Goal: Communication & Community: Answer question/provide support

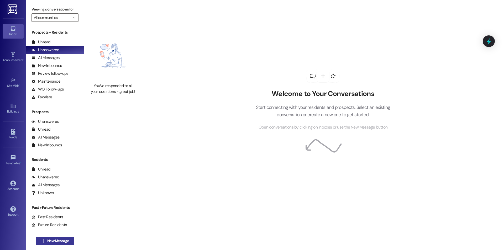
click at [56, 243] on span "New Message" at bounding box center [58, 242] width 22 height 6
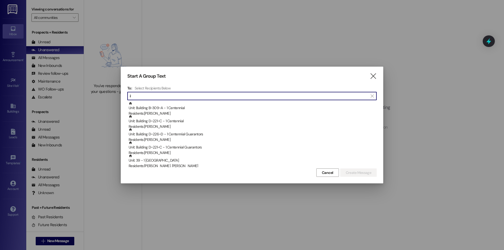
type input "i"
type input "b"
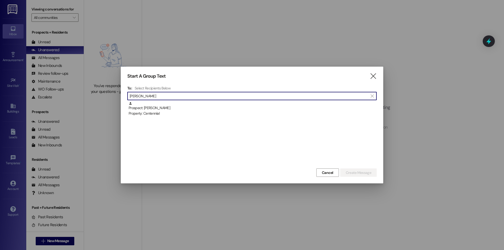
type input "garrett ro"
click at [197, 108] on div "Prospect: Garrett Roedel Property: Centennial" at bounding box center [253, 109] width 248 height 15
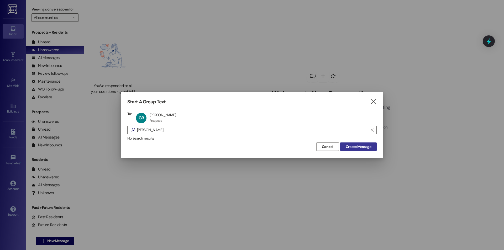
click at [374, 146] on button "Create Message" at bounding box center [359, 147] width 37 height 8
click at [369, 146] on div "Welcome to Your Conversations Start connecting with your residents and prospect…" at bounding box center [323, 100] width 158 height 200
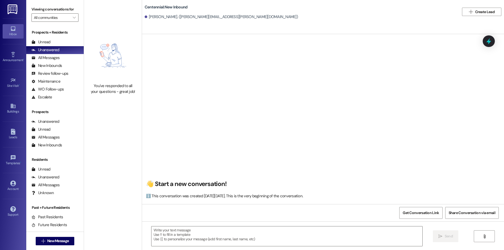
scroll to position [0, 0]
click at [47, 242] on span "New Message" at bounding box center [58, 242] width 22 height 6
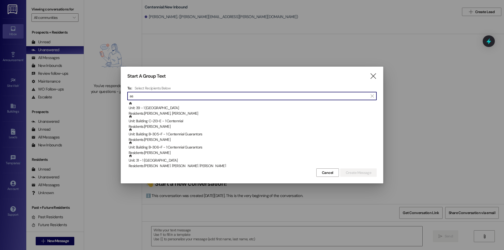
type input "a"
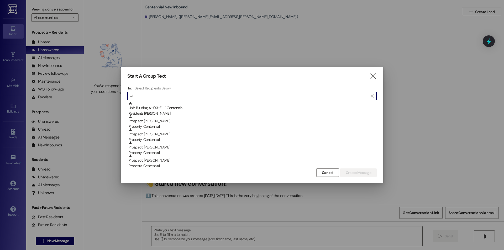
type input "w"
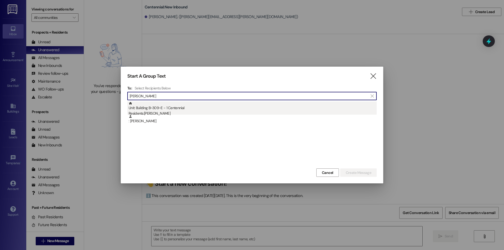
type input "SAM MIL"
click at [166, 106] on div "Unit: Building B~309~E - 1 Centennial Residents: Samuel Millward" at bounding box center [253, 109] width 248 height 15
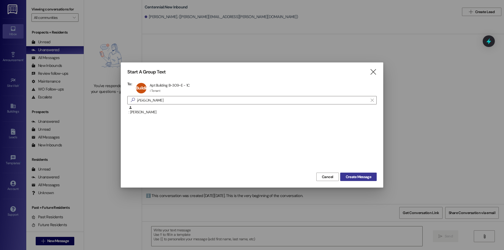
click at [362, 174] on span "Create Message" at bounding box center [358, 177] width 25 height 6
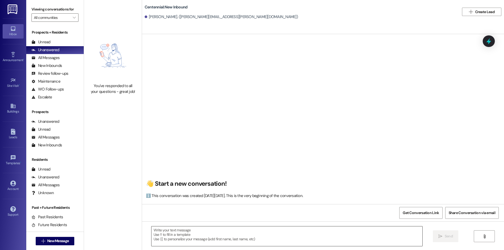
click at [193, 237] on textarea at bounding box center [287, 237] width 271 height 20
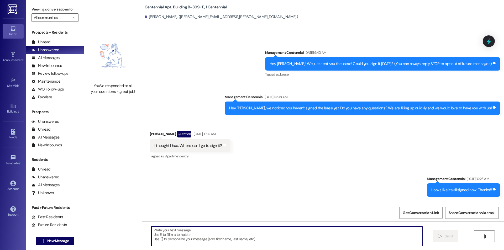
scroll to position [11478, 0]
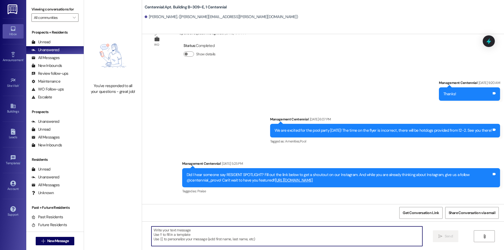
click at [191, 235] on textarea at bounding box center [287, 237] width 271 height 20
paste textarea "Hey Ashlynn! Are you still wanting to sell your contract?"
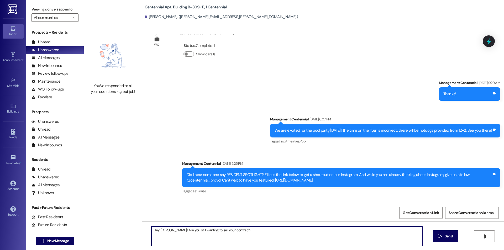
drag, startPoint x: 169, startPoint y: 229, endPoint x: 157, endPoint y: 229, distance: 12.4
click at [157, 229] on textarea "Hey Ashlynn! Are you still wanting to sell your contract?" at bounding box center [287, 237] width 271 height 20
click at [270, 234] on textarea "Hey Samuel Are you still wanting to sell your contract?" at bounding box center [287, 237] width 271 height 20
drag, startPoint x: 167, startPoint y: 231, endPoint x: 170, endPoint y: 231, distance: 3.2
click at [167, 231] on textarea "Hey Samuel Are you still wanting to sell your contract?" at bounding box center [287, 237] width 271 height 20
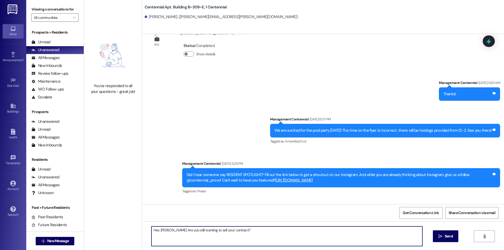
drag, startPoint x: 169, startPoint y: 230, endPoint x: 177, endPoint y: 233, distance: 8.6
click at [169, 230] on textarea "Hey Samuel Are you still wanting to sell your contract?" at bounding box center [287, 237] width 271 height 20
type textarea "Hey Samuel. Are you still wanting to sell your contract?"
click at [445, 238] on span "Send" at bounding box center [449, 237] width 8 height 6
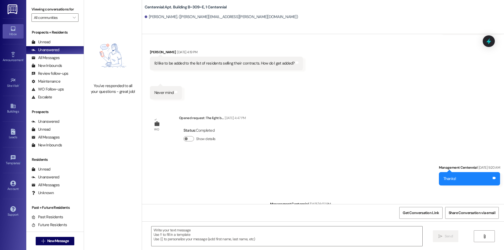
scroll to position [11515, 0]
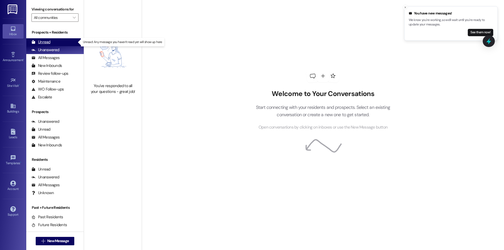
click at [73, 44] on div "Unread (0)" at bounding box center [55, 42] width 58 height 8
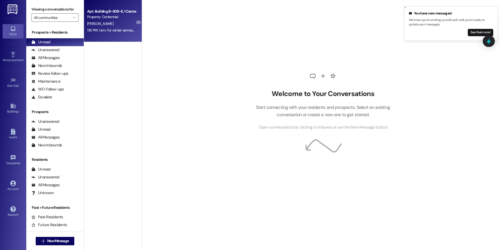
click at [91, 26] on span "[PERSON_NAME]" at bounding box center [100, 23] width 26 height 5
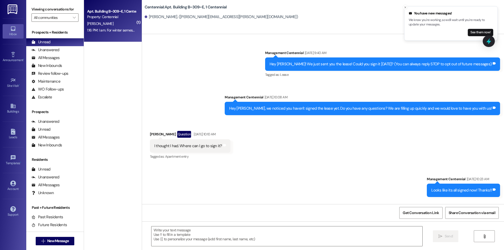
scroll to position [11552, 0]
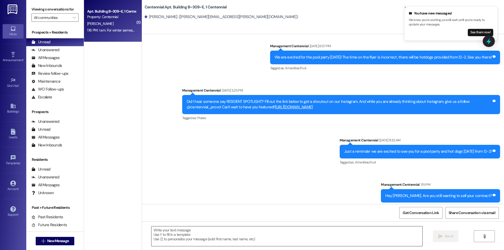
click at [185, 230] on textarea at bounding box center [287, 237] width 271 height 20
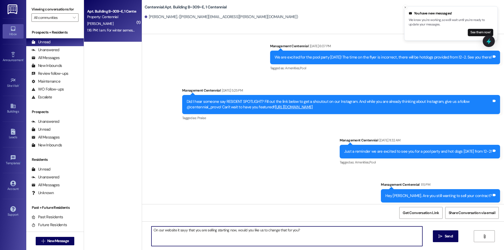
click at [183, 230] on textarea "On our website it sayy that you are selling starting now, would you like us to …" at bounding box center [287, 237] width 271 height 20
click at [310, 233] on textarea "On our website it says that you are selling starting now, would you like us to …" at bounding box center [287, 237] width 271 height 20
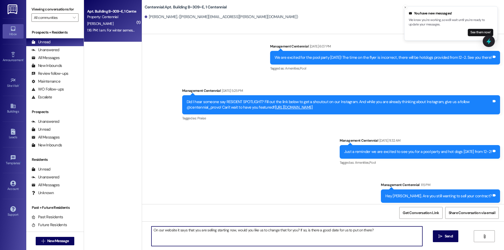
drag, startPoint x: 327, startPoint y: 230, endPoint x: 304, endPoint y: 230, distance: 22.3
click at [304, 230] on textarea "On our website it says that you are selling starting now, would you like us to …" at bounding box center [287, 237] width 271 height 20
click at [304, 231] on textarea "On our website it says that you are selling starting now, would you like us to …" at bounding box center [287, 237] width 271 height 20
type textarea "On our website it says that you are selling starting now, would you like us to …"
click at [441, 235] on icon "" at bounding box center [441, 237] width 4 height 4
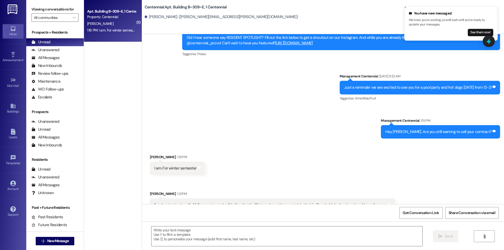
scroll to position [11625, 0]
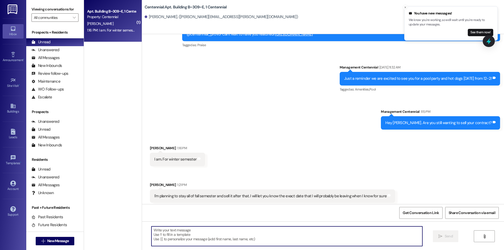
click at [250, 243] on textarea at bounding box center [287, 237] width 271 height 20
click at [276, 240] on textarea at bounding box center [287, 237] width 271 height 20
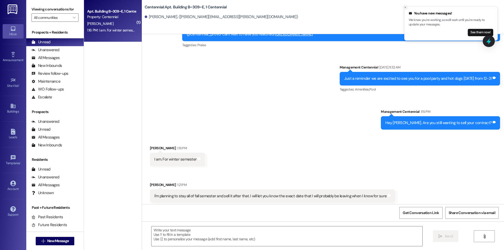
click at [405, 8] on icon "Close toast" at bounding box center [405, 7] width 3 height 3
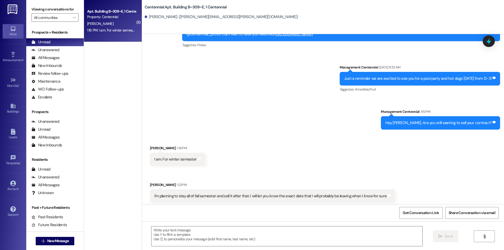
click at [221, 249] on div " Send " at bounding box center [323, 241] width 362 height 39
click at [229, 237] on textarea at bounding box center [287, 237] width 271 height 20
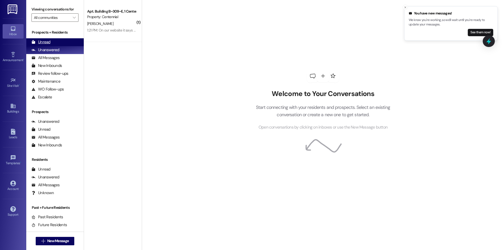
click at [62, 45] on div "Unread (0)" at bounding box center [55, 42] width 58 height 8
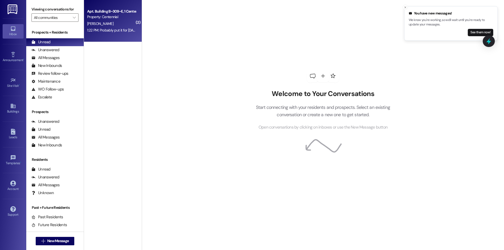
click at [99, 28] on div "1:22 PM: Probably put it for [DATE], I'll be put by the 18th, but I will let yo…" at bounding box center [175, 30] width 177 height 5
click at [117, 38] on div "Apt. Building B~309~E, 1 Centennial Property: Centennial S. Millward 1:22 PM: P…" at bounding box center [113, 21] width 58 height 42
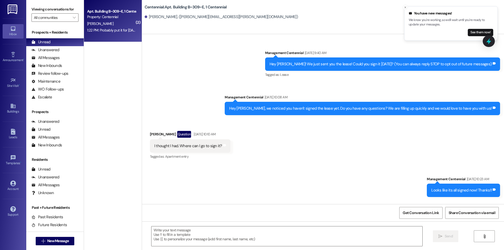
scroll to position [11707, 0]
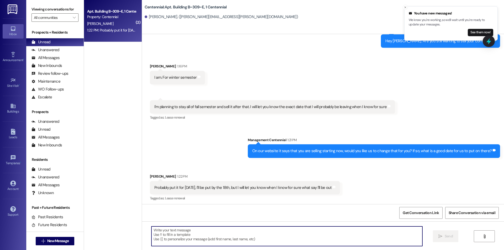
click at [243, 234] on textarea at bounding box center [287, 237] width 271 height 20
type textarea "Sounds good!"
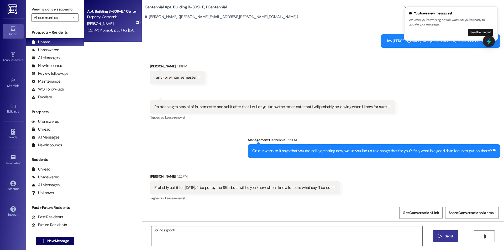
click at [439, 234] on button " Send" at bounding box center [445, 237] width 25 height 12
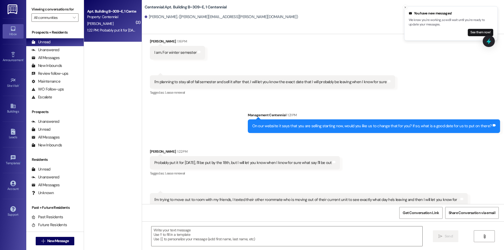
scroll to position [11743, 0]
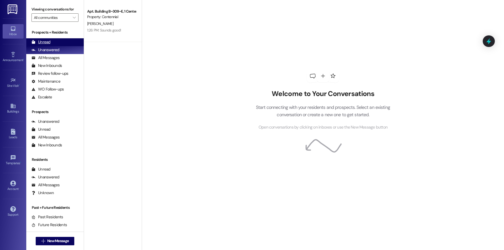
click at [49, 42] on div "Unread" at bounding box center [41, 42] width 19 height 6
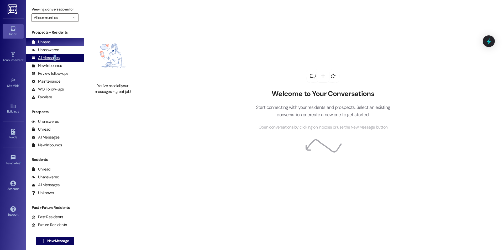
click at [54, 59] on div "All Messages" at bounding box center [46, 58] width 28 height 6
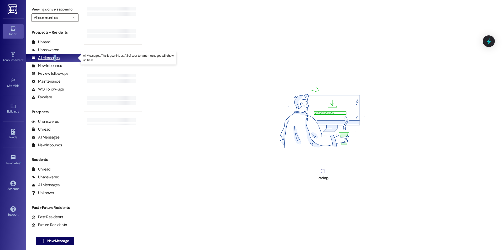
click at [53, 61] on div "All Messages" at bounding box center [46, 58] width 28 height 6
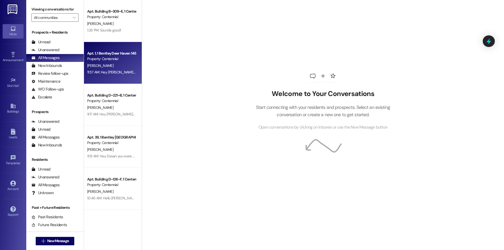
click at [127, 69] on div "11:57 AM: Hey [PERSON_NAME], when you signed the lease and paid $1,300 that did…" at bounding box center [112, 72] width 50 height 7
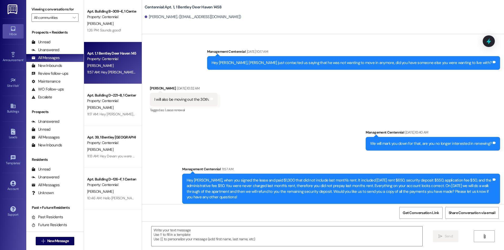
scroll to position [978, 0]
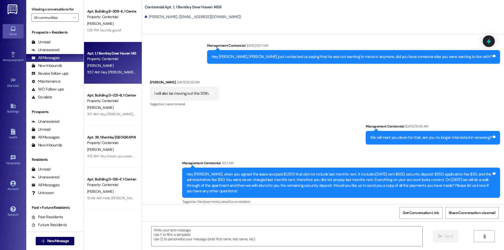
click at [45, 37] on div "Prospects + Residents Unread (0) Unread: Any message you haven't read yet will …" at bounding box center [55, 65] width 58 height 71
click at [43, 39] on div "Unread (0)" at bounding box center [55, 42] width 58 height 8
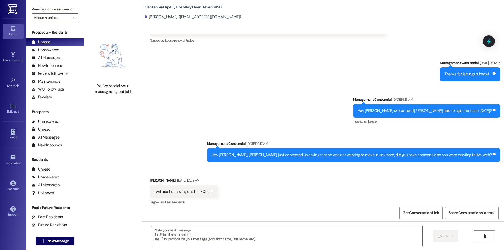
scroll to position [880, 0]
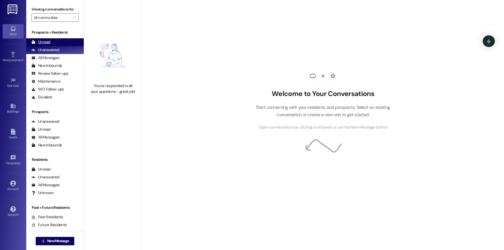
click at [54, 43] on div "Unread (0)" at bounding box center [55, 42] width 58 height 8
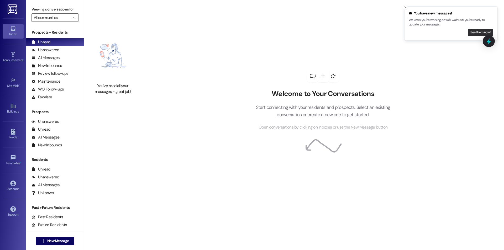
click at [475, 32] on button "See them now!" at bounding box center [480, 32] width 25 height 7
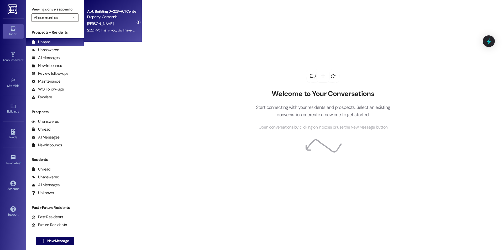
click at [104, 40] on div "Apt. Building D~228~A, 1 Centennial Property: Centennial [PERSON_NAME] 2:22 PM:…" at bounding box center [113, 21] width 58 height 42
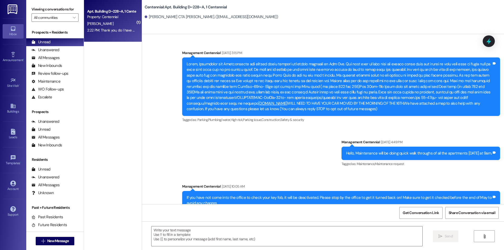
scroll to position [2167, 0]
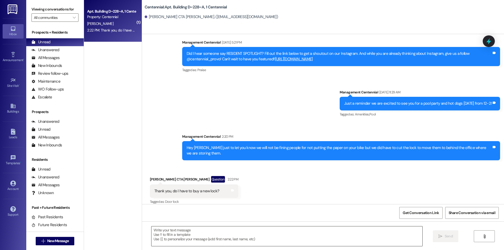
click at [269, 233] on textarea at bounding box center [287, 237] width 271 height 20
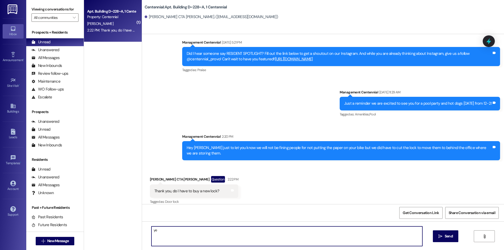
type textarea "y"
type textarea "Yes you will have to buy a new lock"
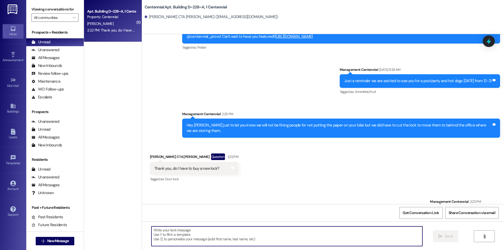
scroll to position [2203, 0]
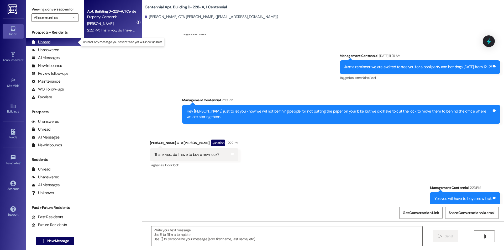
click at [44, 40] on div "Unread" at bounding box center [41, 42] width 19 height 6
click at [47, 39] on div "Unread" at bounding box center [41, 42] width 19 height 6
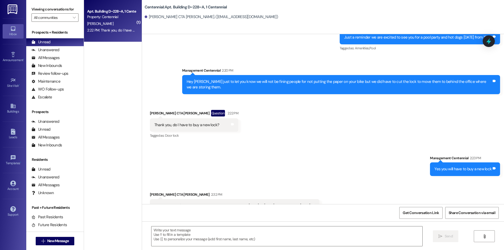
scroll to position [2240, 0]
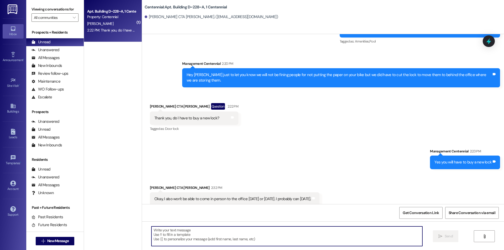
click at [275, 233] on textarea at bounding box center [287, 237] width 271 height 20
click at [236, 227] on textarea at bounding box center [287, 237] width 271 height 20
type textarea "[DATE] will work fine"
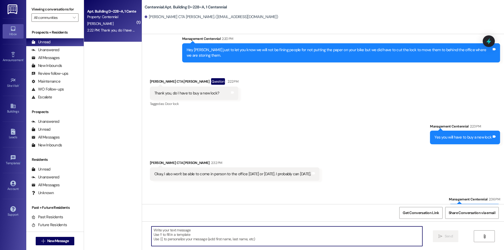
scroll to position [2276, 0]
